Goal: Transaction & Acquisition: Subscribe to service/newsletter

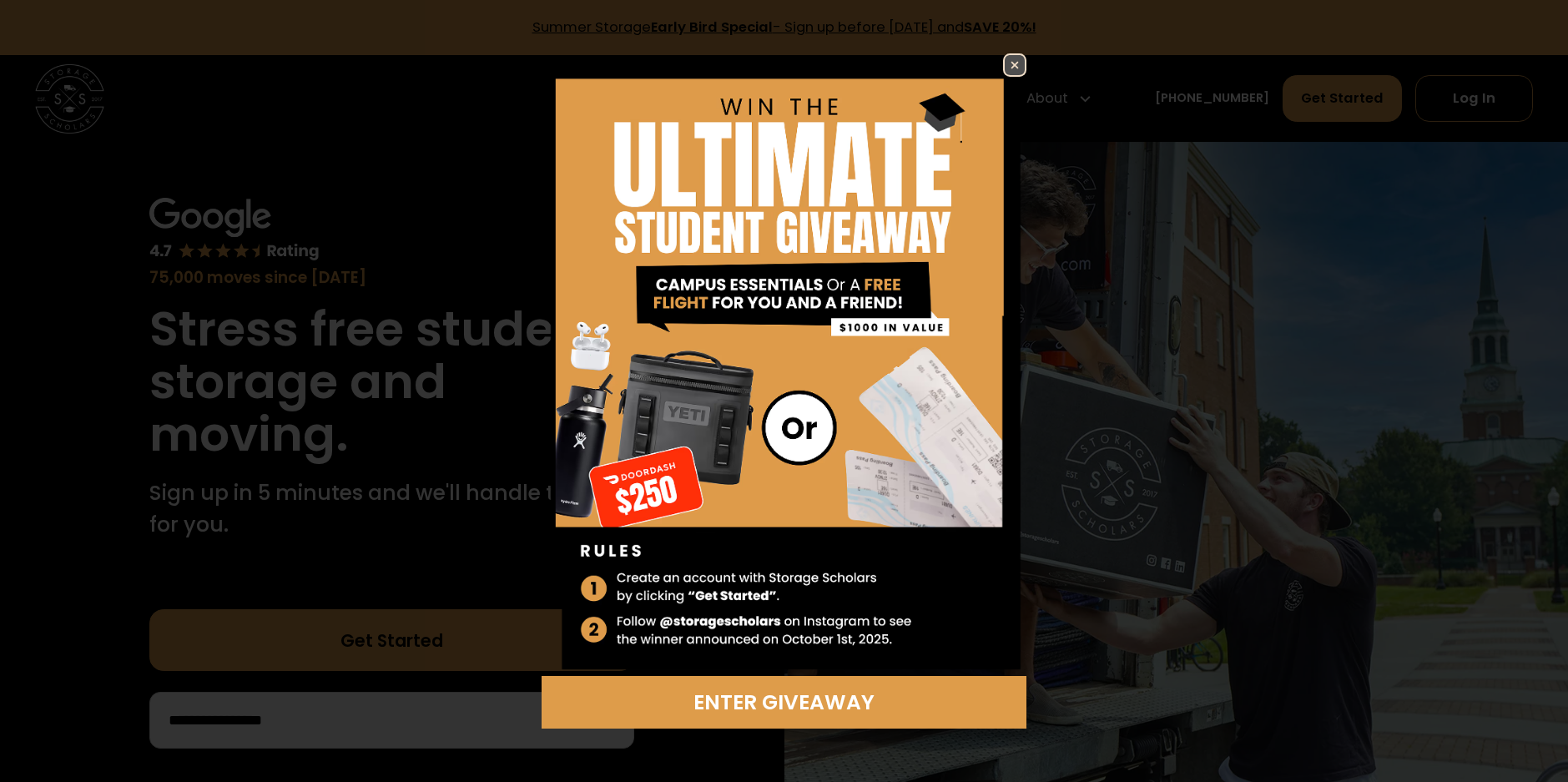
click at [1012, 68] on img at bounding box center [1014, 64] width 20 height 20
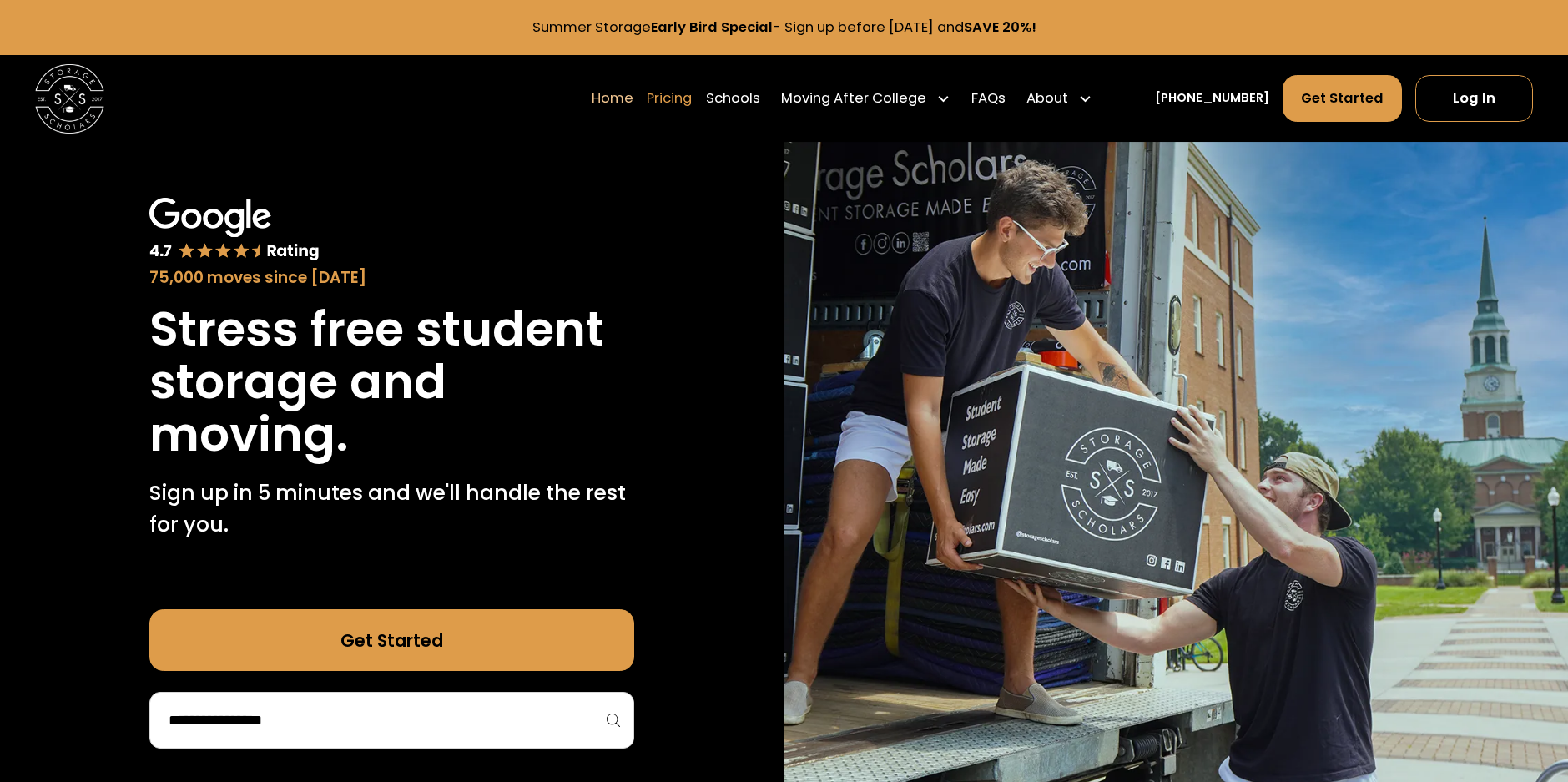
click at [683, 97] on link "Pricing" at bounding box center [669, 98] width 45 height 48
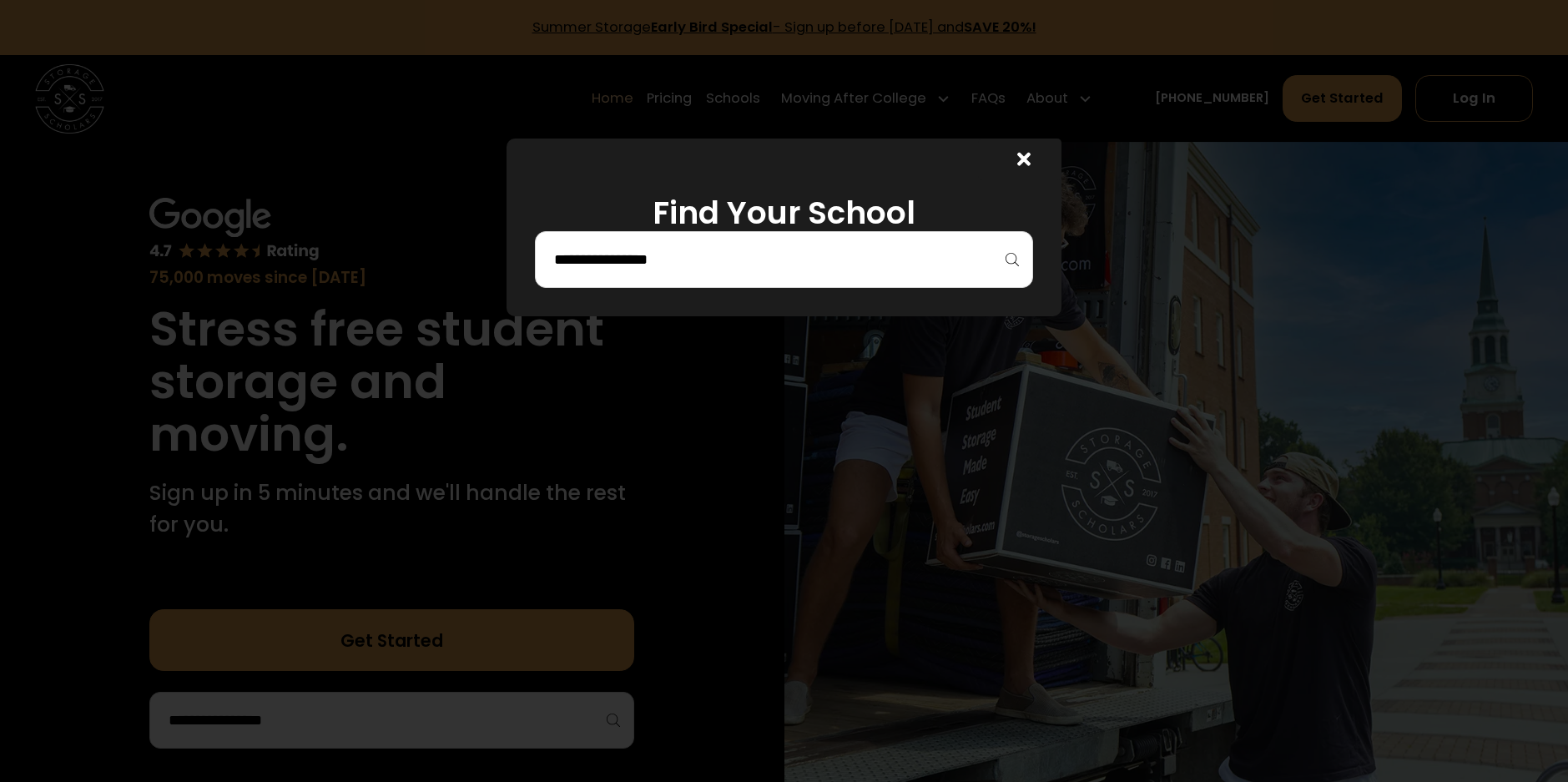
click at [609, 261] on input "search" at bounding box center [785, 259] width 464 height 28
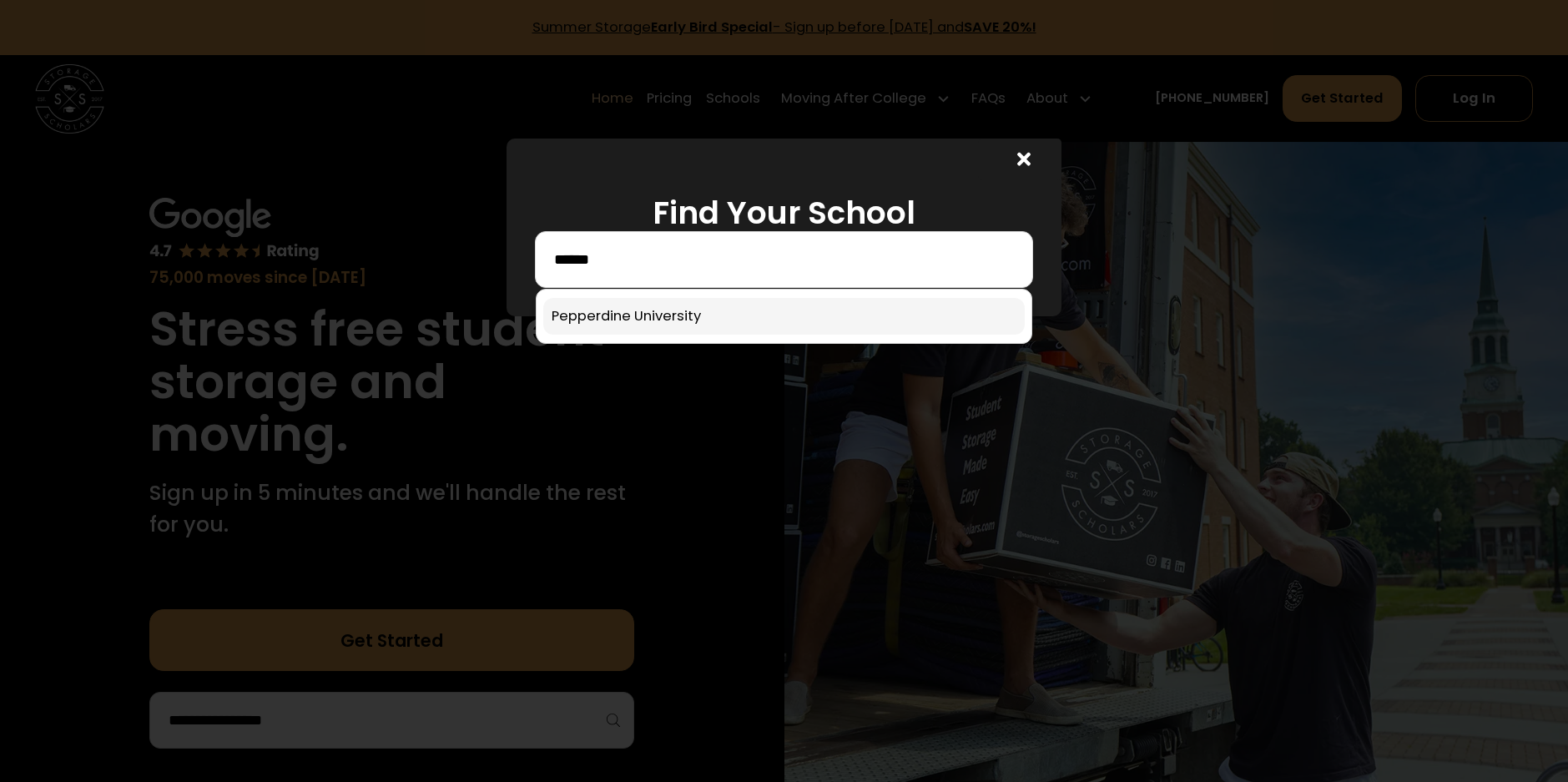
type input "******"
click at [599, 305] on link at bounding box center [784, 316] width 482 height 37
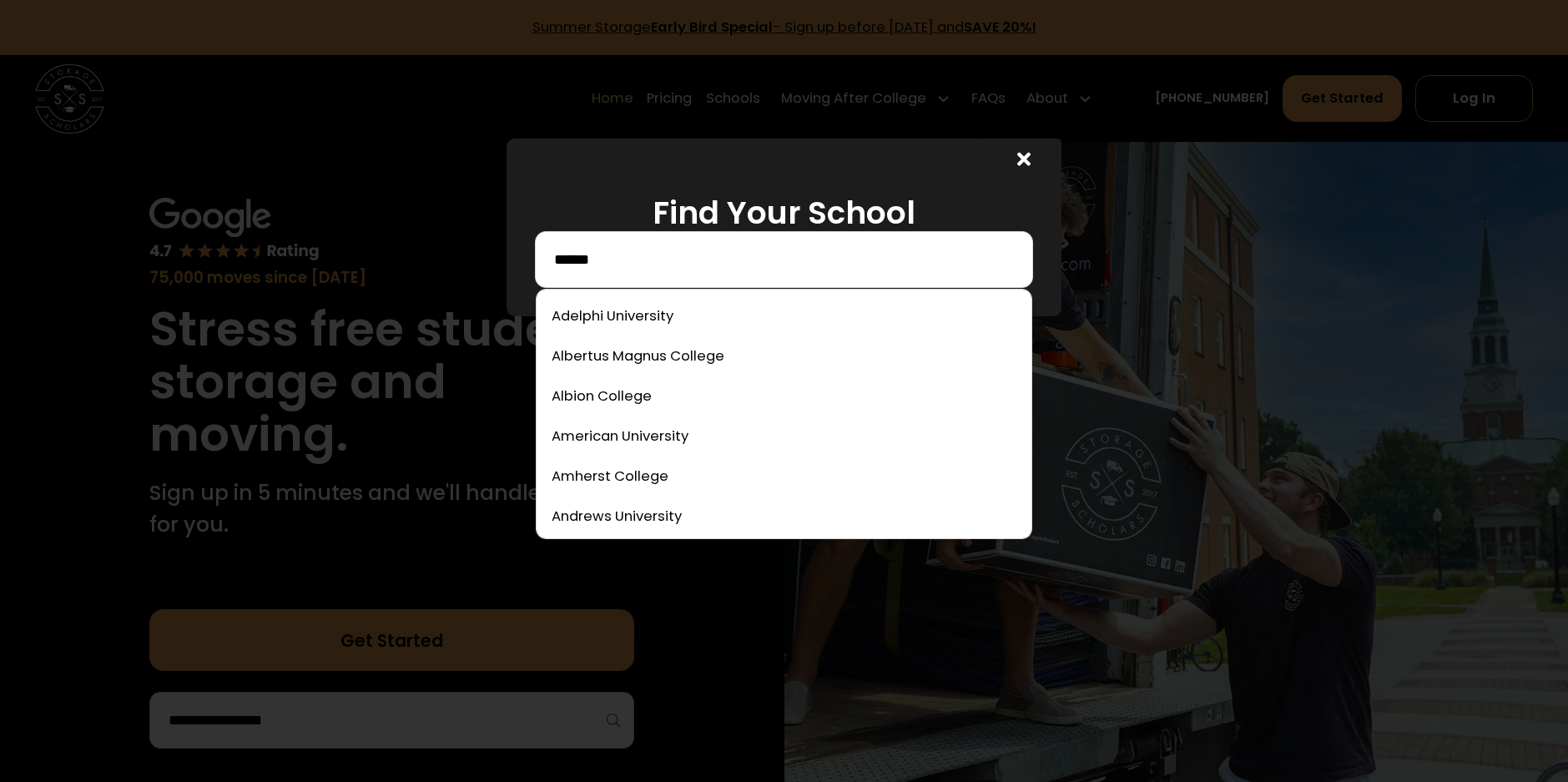
click at [641, 267] on input "******" at bounding box center [785, 259] width 464 height 28
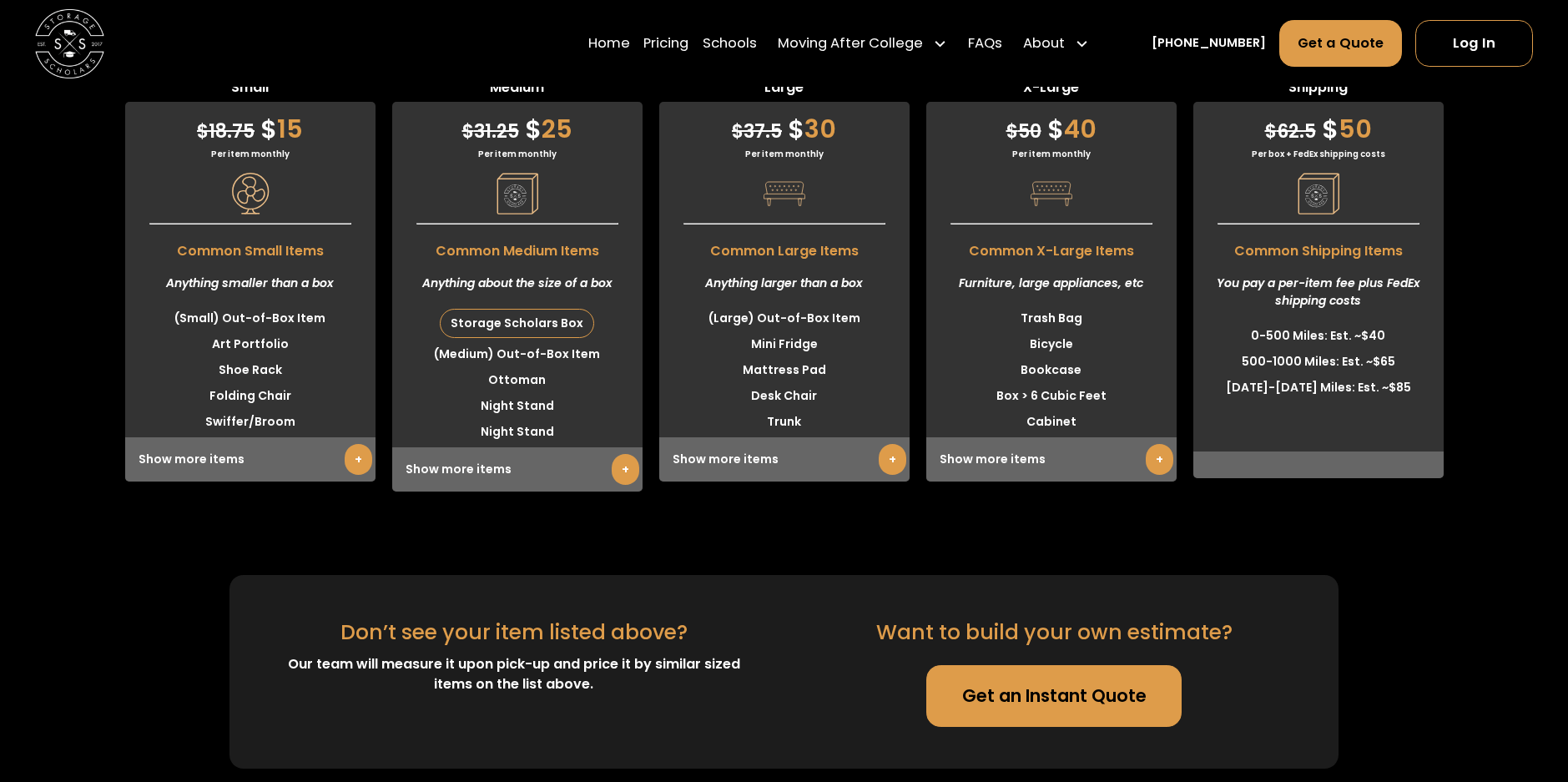
drag, startPoint x: 670, startPoint y: 50, endPoint x: 597, endPoint y: 71, distance: 76.0
click at [594, 71] on div "Home Pricing Schools Moving After College Commercial Moving Post Grad Moving Ge…" at bounding box center [784, 43] width 1498 height 87
click at [756, 45] on link "Schools" at bounding box center [729, 43] width 54 height 48
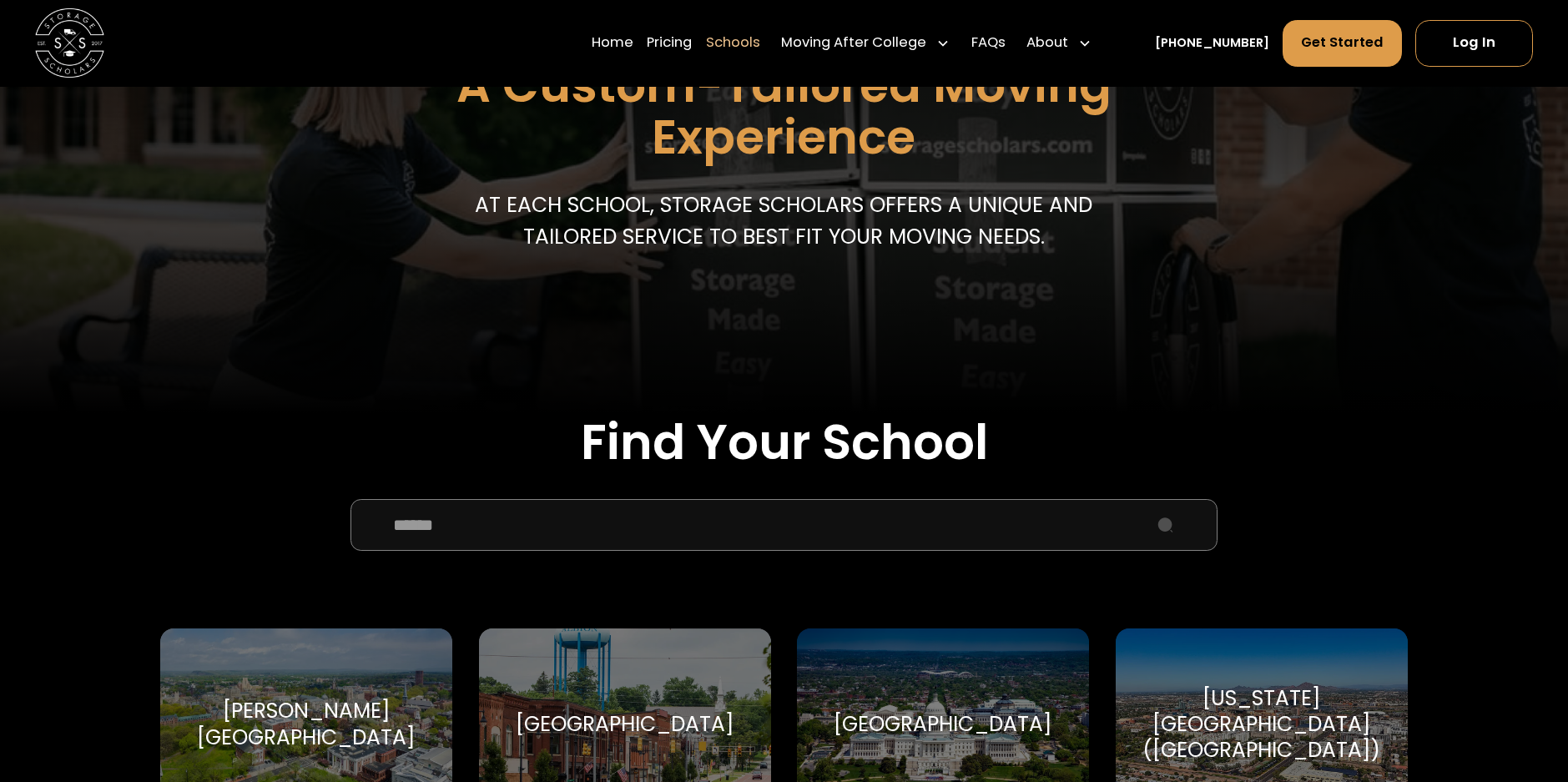
scroll to position [250, 0]
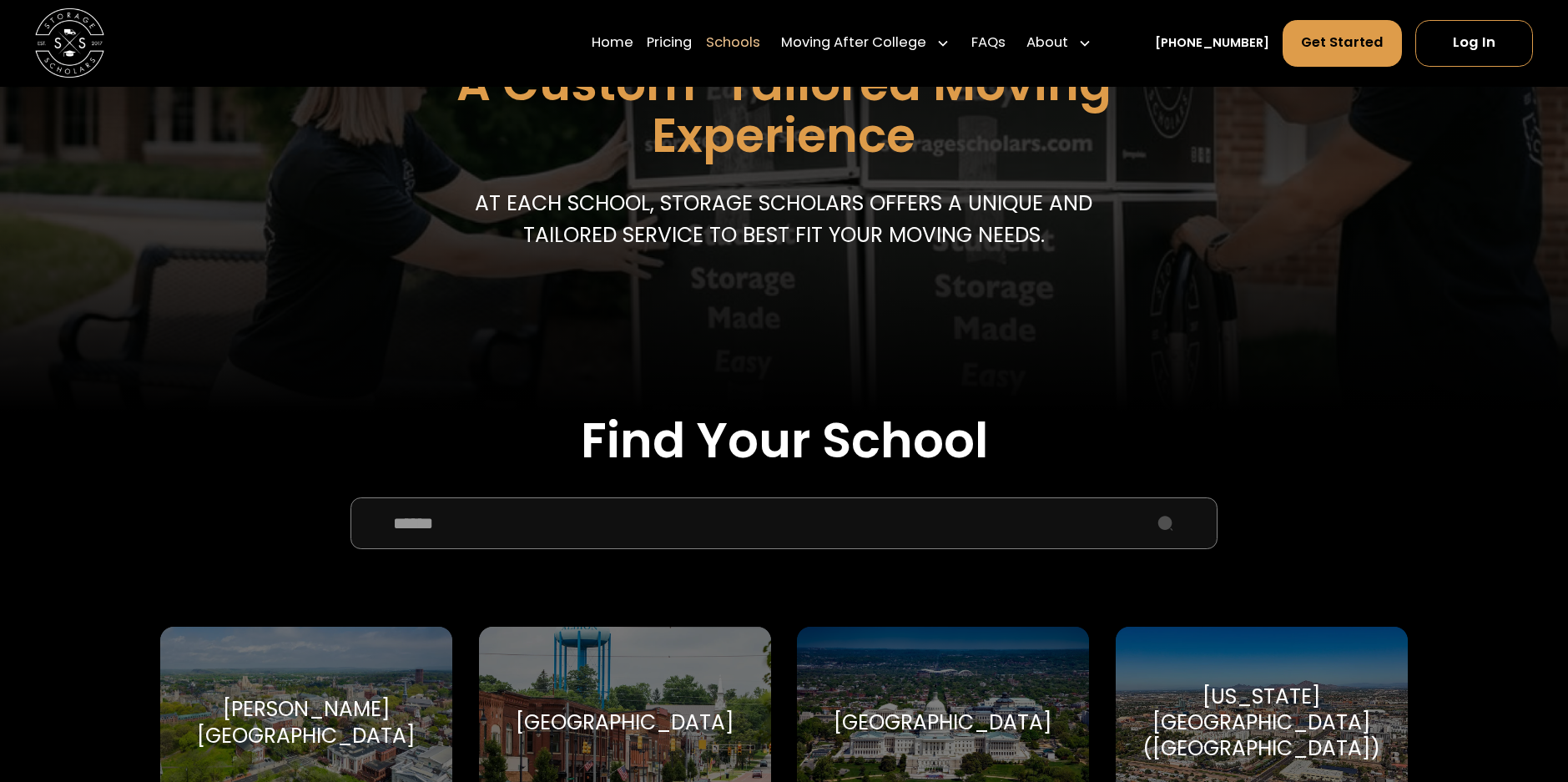
click at [572, 520] on input "School Select Form" at bounding box center [784, 523] width 867 height 52
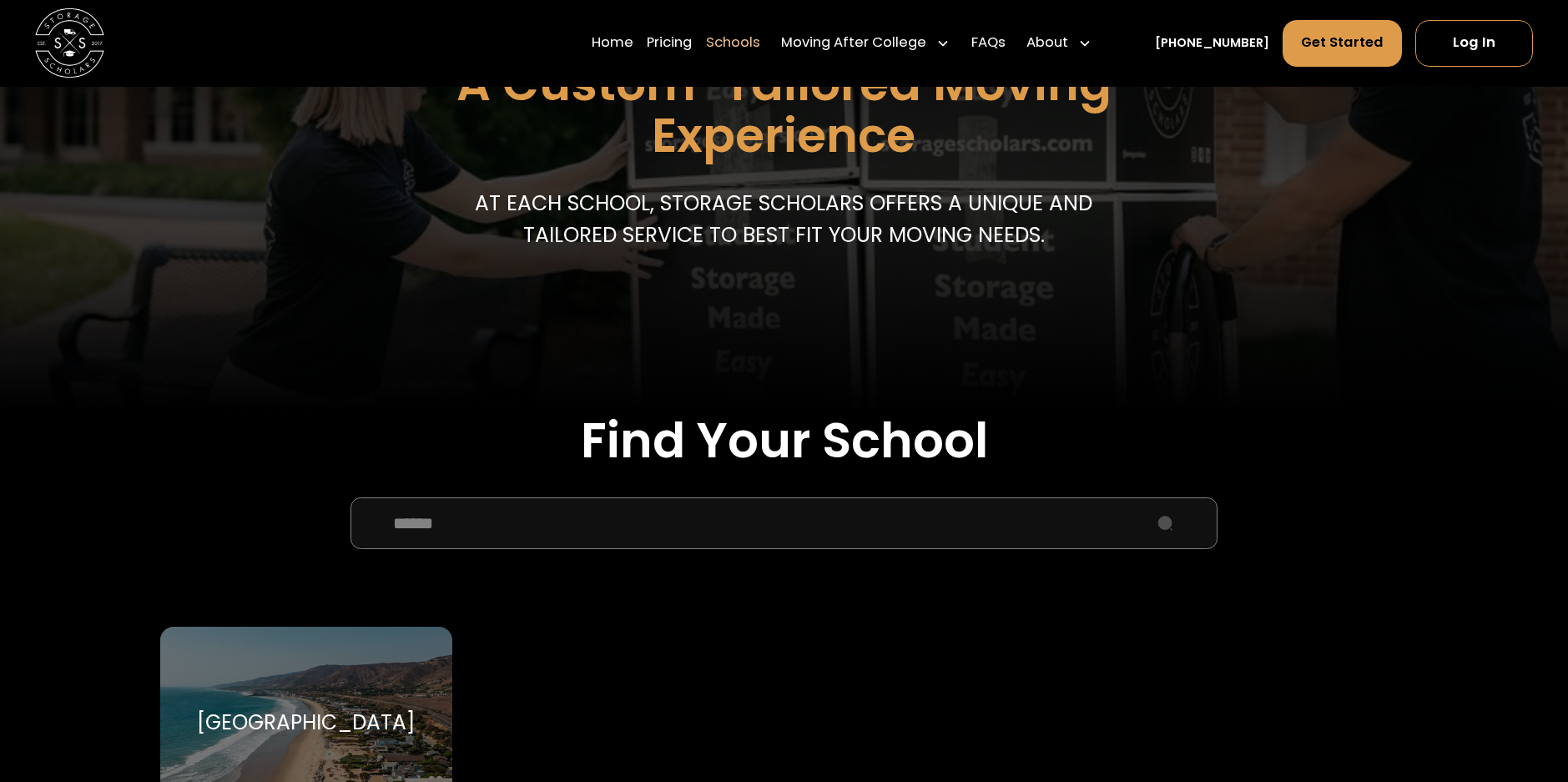
type input "******"
click at [328, 684] on div "Pepperdine University Pepperdine University" at bounding box center [306, 721] width 292 height 190
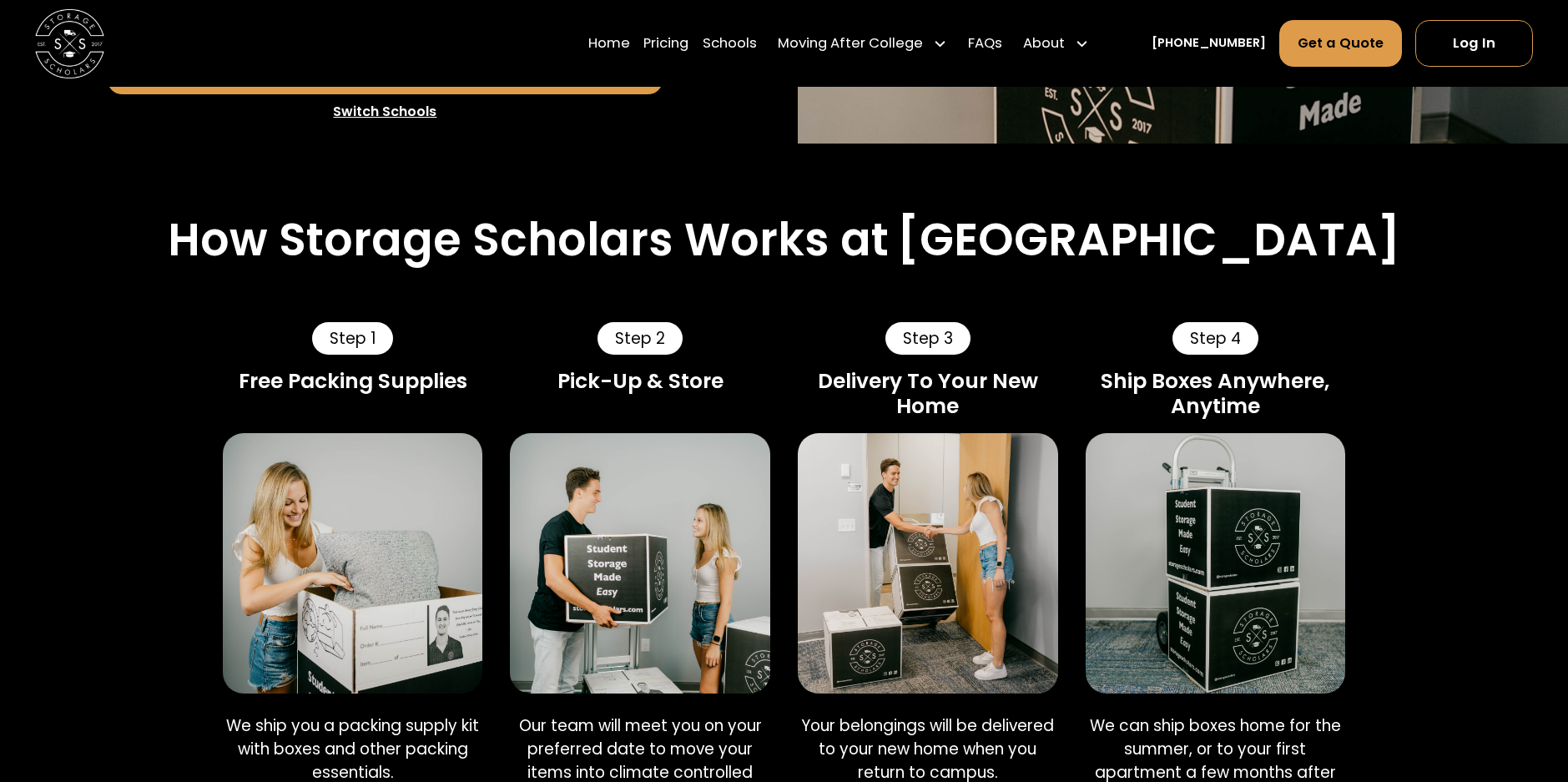
scroll to position [918, 0]
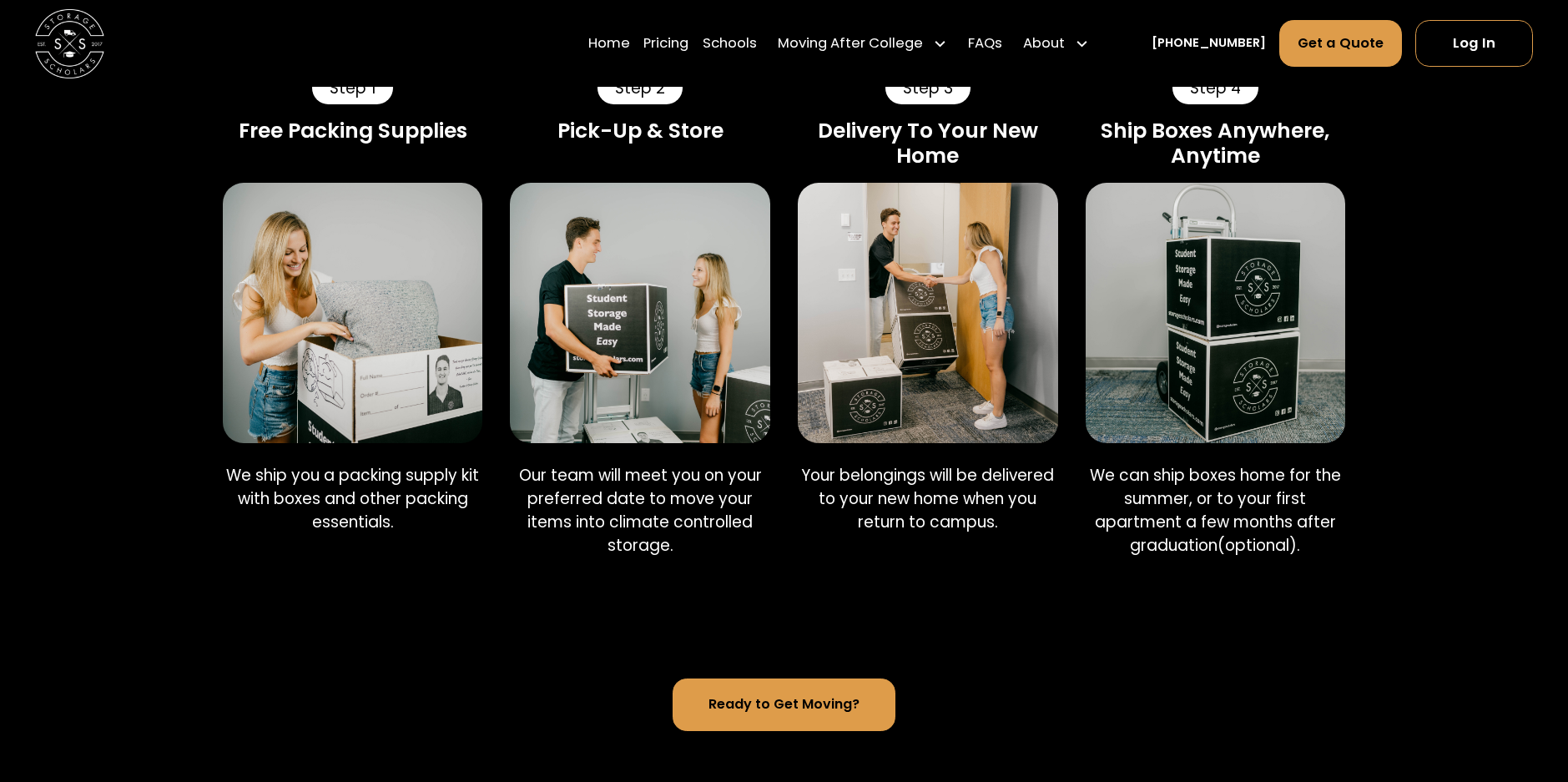
click at [738, 701] on link "Ready to Get Moving?" at bounding box center [783, 704] width 222 height 52
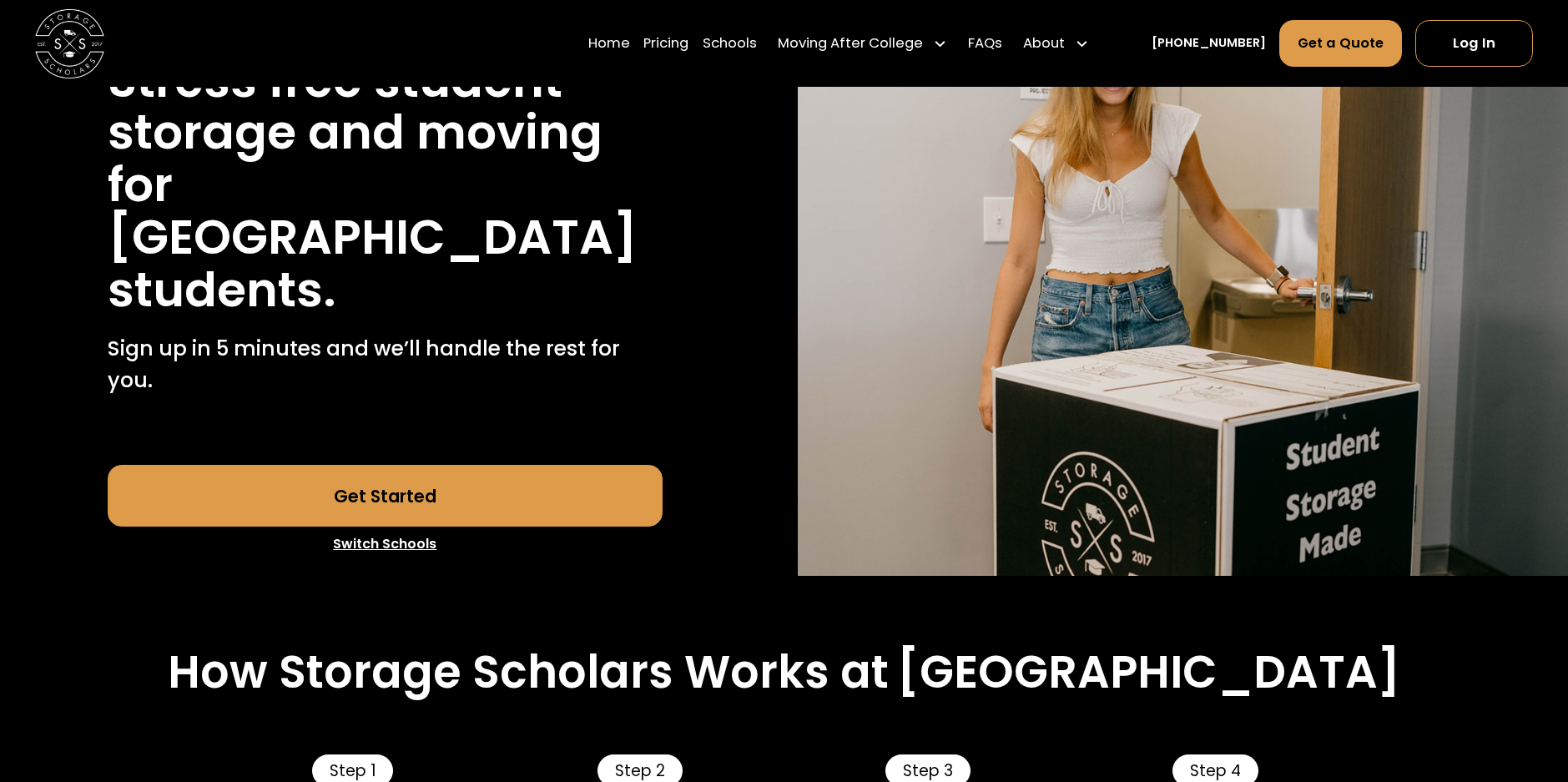
scroll to position [0, 0]
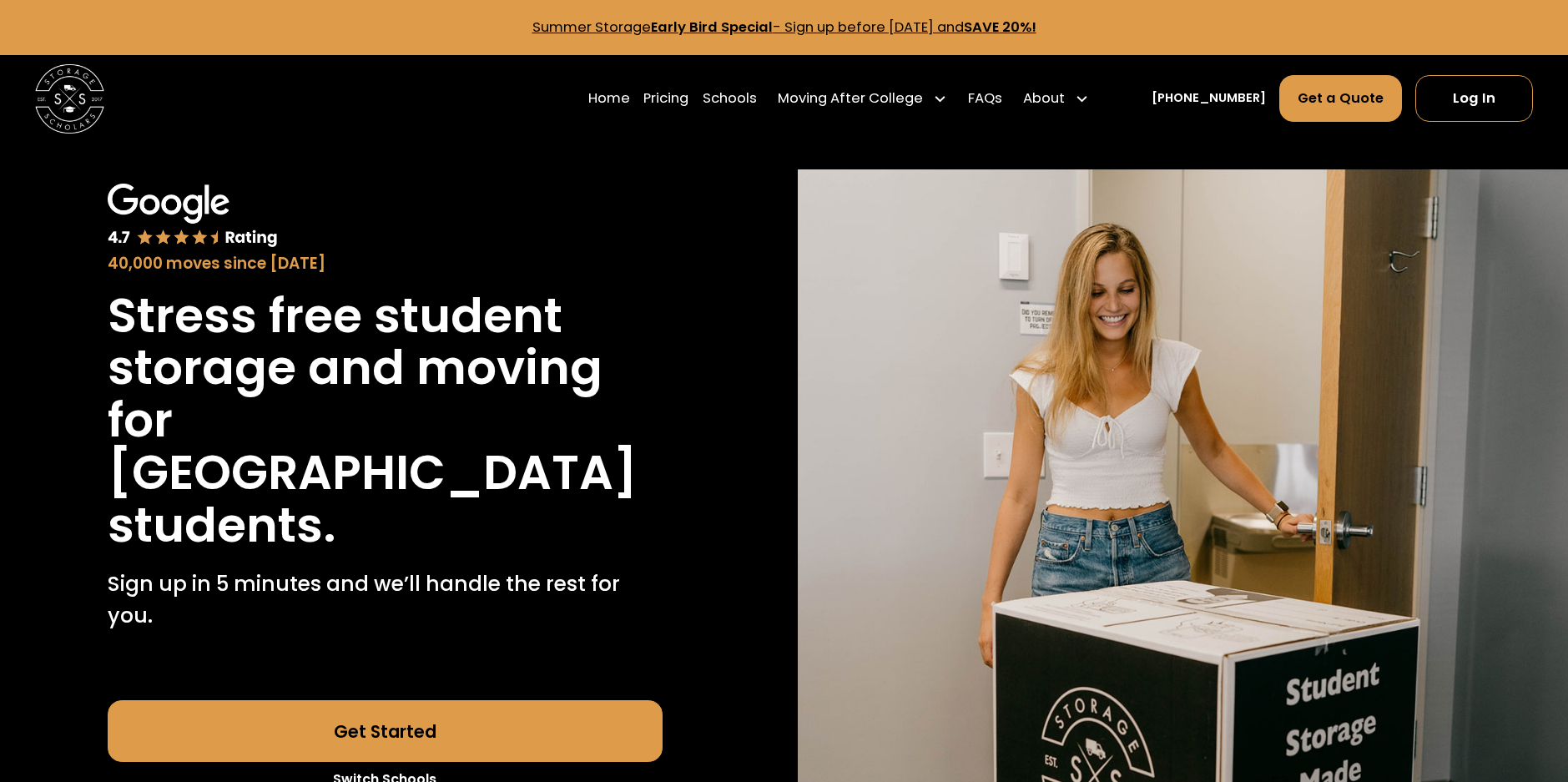
click at [842, 24] on link "Summer Storage Early Bird Special - Sign up before October 1st, 2025 and SAVE 2…" at bounding box center [784, 27] width 504 height 19
